Goal: Information Seeking & Learning: Learn about a topic

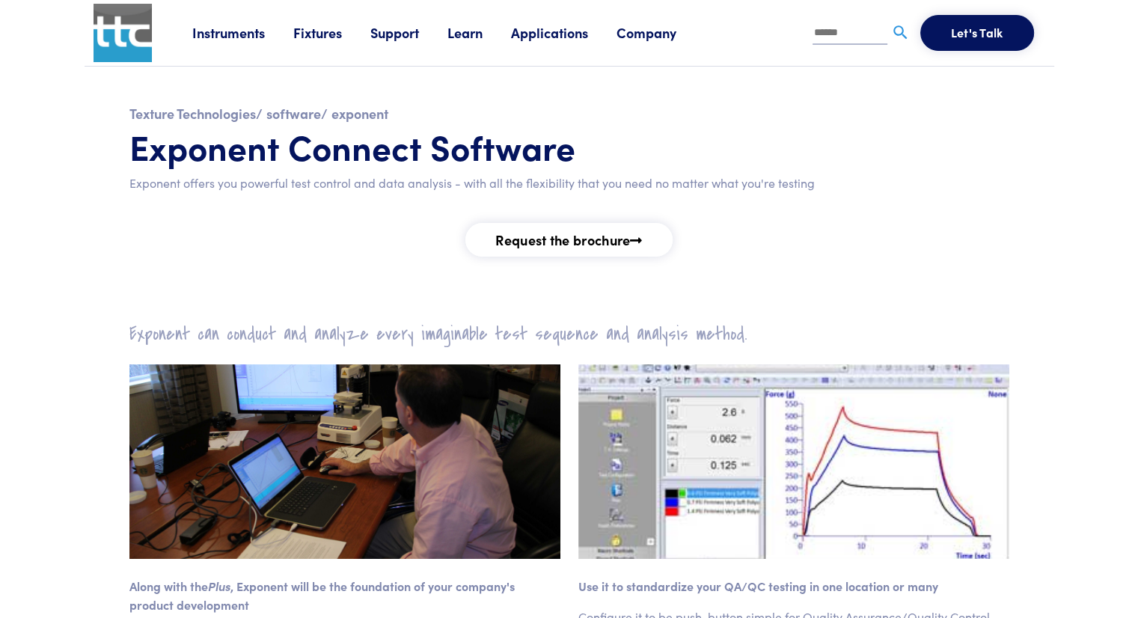
click at [241, 31] on link "Instruments" at bounding box center [242, 32] width 101 height 19
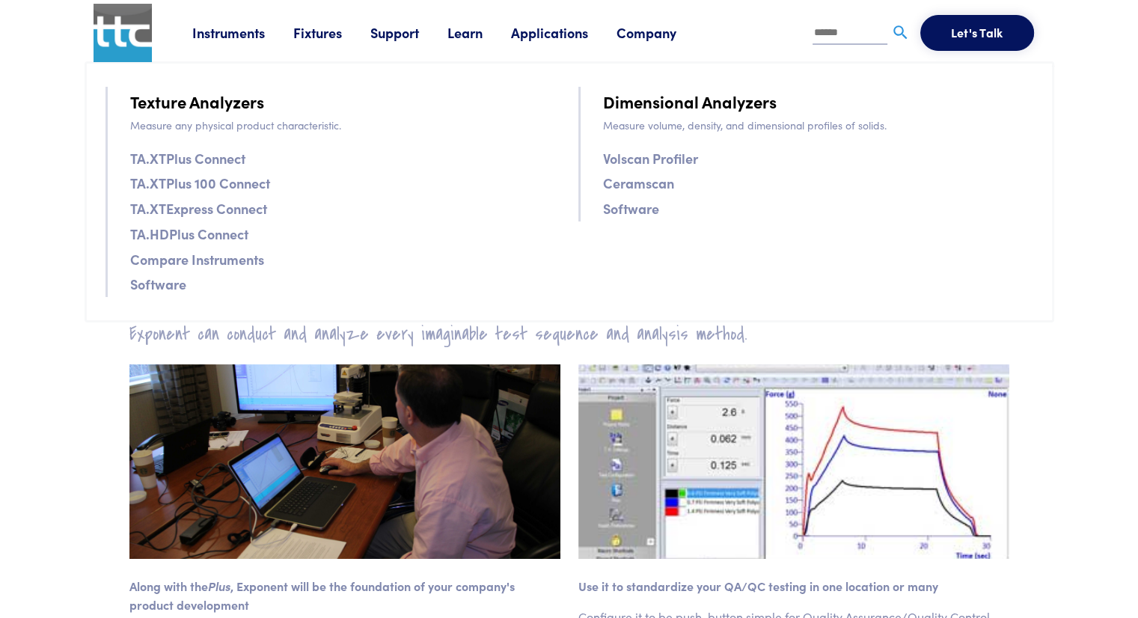
click at [158, 284] on link "Software" at bounding box center [158, 284] width 56 height 22
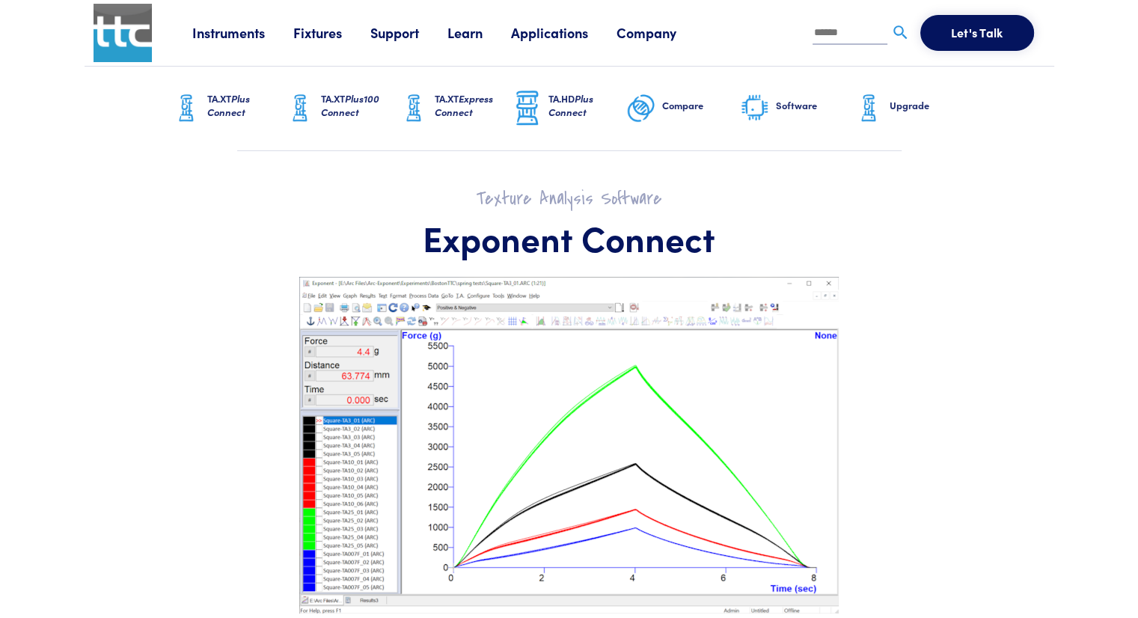
click at [831, 43] on input "text" at bounding box center [850, 33] width 75 height 22
type input "********"
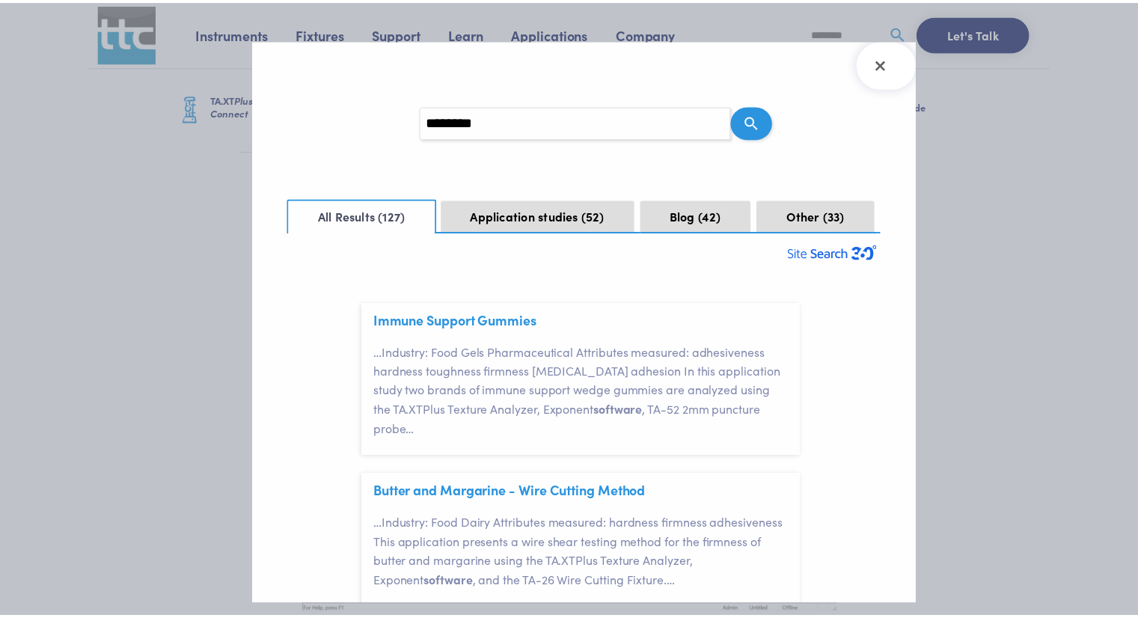
scroll to position [43, 0]
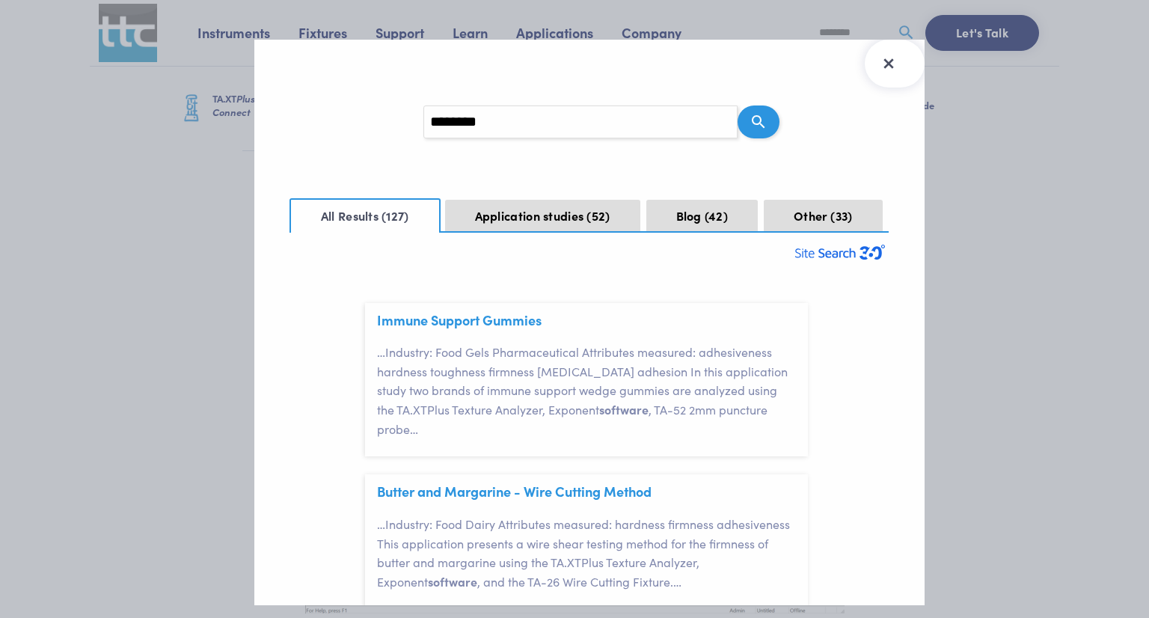
click at [900, 54] on icon "Close Search Results" at bounding box center [889, 64] width 24 height 24
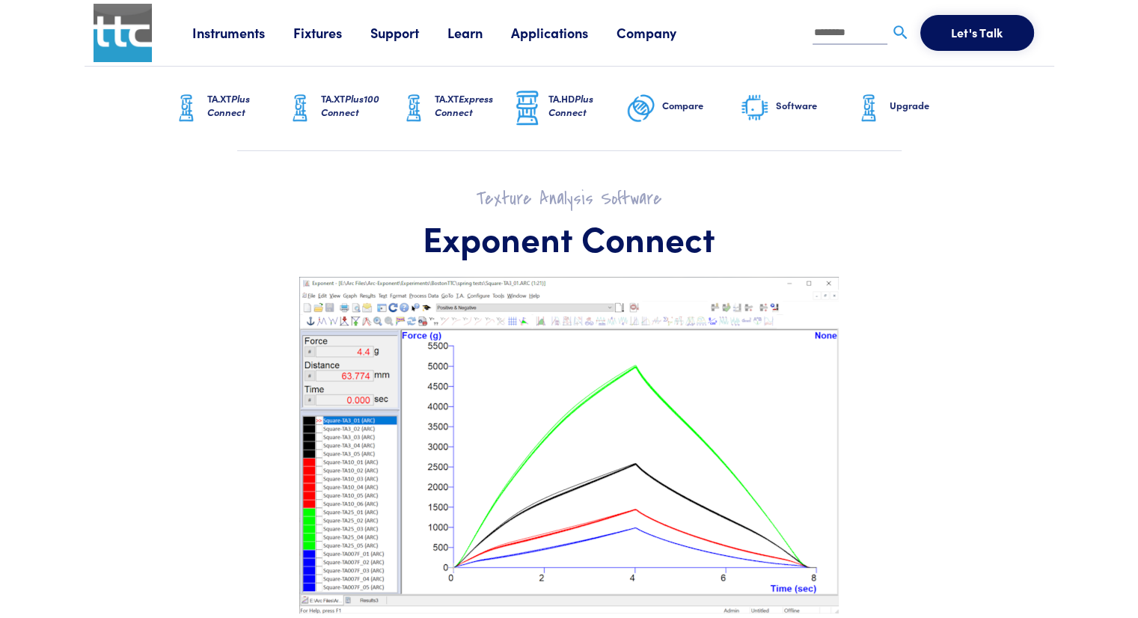
click at [777, 109] on h6 "Software" at bounding box center [815, 105] width 78 height 13
click at [789, 106] on h6 "Software" at bounding box center [815, 105] width 78 height 13
click at [217, 109] on span "Plus Connect" at bounding box center [228, 105] width 43 height 28
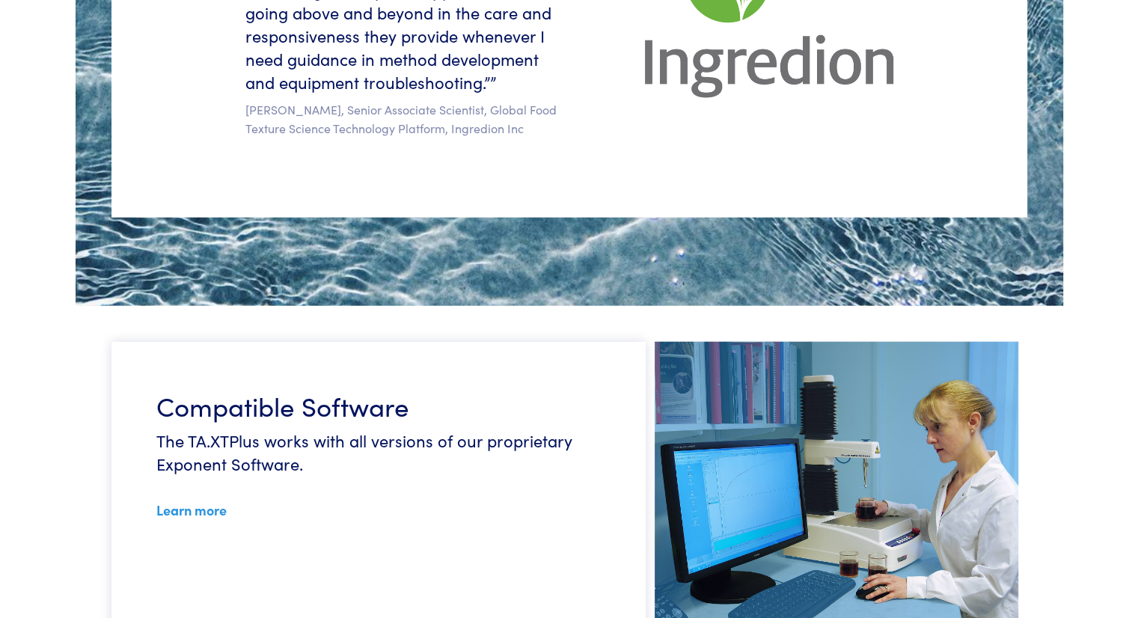
drag, startPoint x: 1142, startPoint y: 52, endPoint x: 1146, endPoint y: 427, distance: 374.9
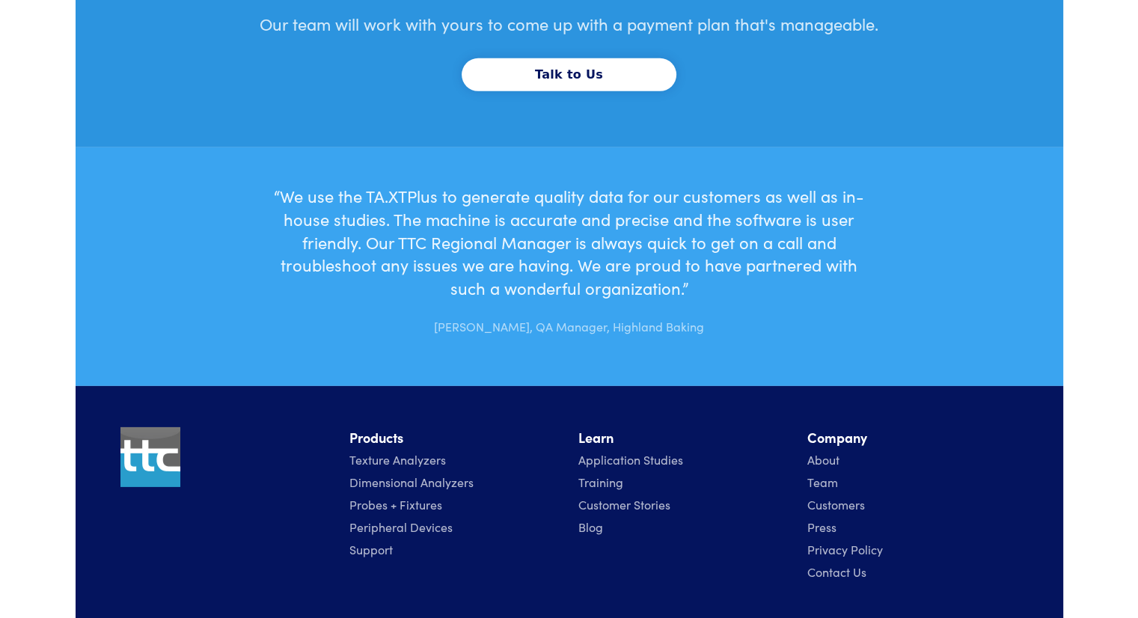
scroll to position [4695, 0]
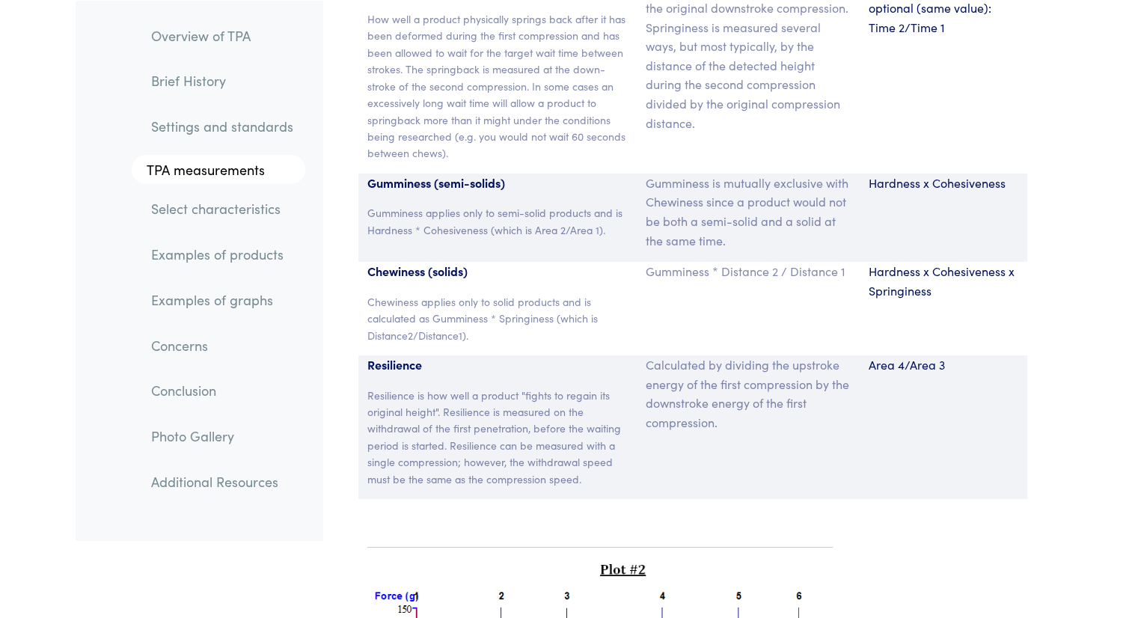
scroll to position [9730, 0]
